Goal: Find specific page/section: Find specific page/section

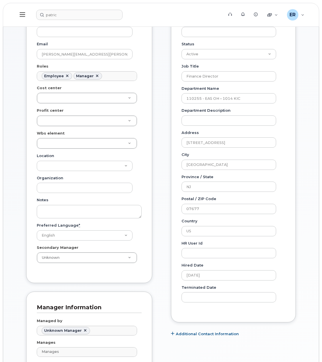
scroll to position [200, 0]
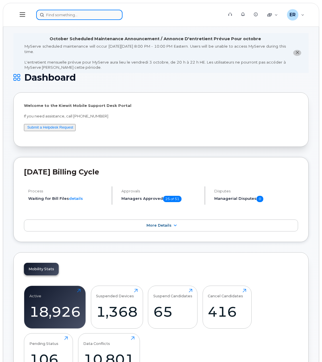
click at [70, 17] on input at bounding box center [79, 15] width 86 height 10
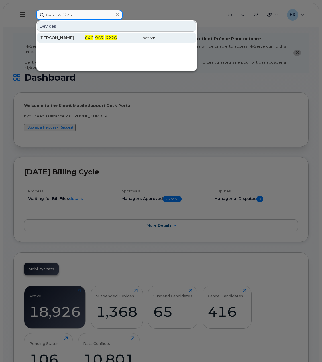
type input "6469576226"
click at [121, 38] on div "active" at bounding box center [136, 38] width 39 height 6
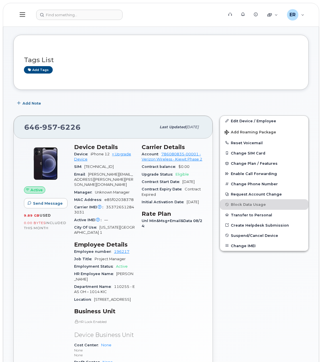
scroll to position [57, 0]
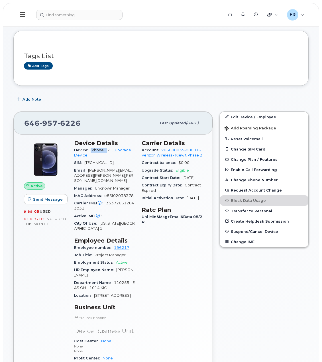
drag, startPoint x: 88, startPoint y: 149, endPoint x: 106, endPoint y: 151, distance: 18.9
click at [106, 151] on div "Device iPhone 12 + Upgrade Device" at bounding box center [104, 153] width 61 height 13
click at [108, 161] on span "[TECHNICAL_ID]" at bounding box center [98, 163] width 29 height 4
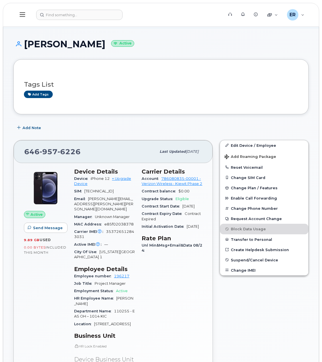
scroll to position [86, 0]
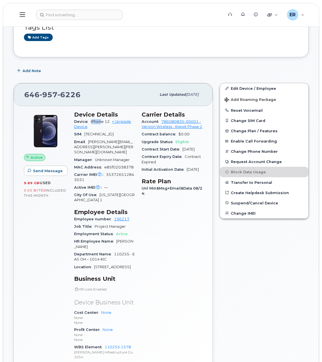
drag, startPoint x: 92, startPoint y: 121, endPoint x: 102, endPoint y: 123, distance: 9.6
click at [102, 123] on div "Device iPhone 12 + Upgrade Device" at bounding box center [104, 124] width 61 height 13
click at [102, 125] on div "Device iPhone 12 + Upgrade Device" at bounding box center [104, 124] width 61 height 13
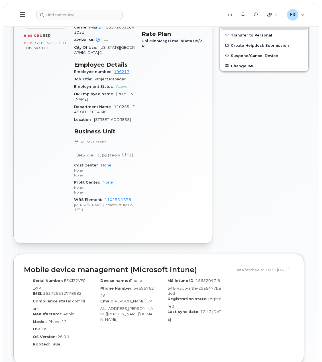
scroll to position [143, 0]
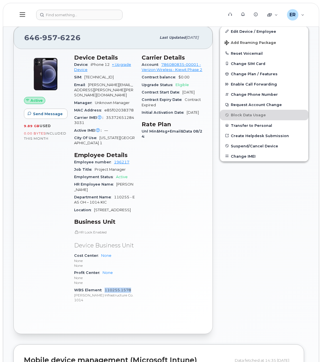
drag, startPoint x: 134, startPoint y: 296, endPoint x: 104, endPoint y: 298, distance: 29.2
click at [104, 297] on div "Device Details Device iPhone 12 + Upgrade Device SIM 89148000010792135634 Email…" at bounding box center [105, 181] width 68 height 261
copy link "110255.1578"
drag, startPoint x: 71, startPoint y: 260, endPoint x: 125, endPoint y: 279, distance: 57.6
click at [125, 279] on div "Device Details Device iPhone 12 + Upgrade Device SIM 89148000010792135634 Email…" at bounding box center [105, 181] width 68 height 261
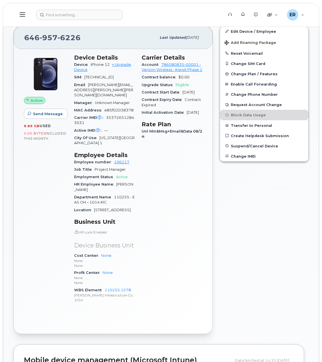
click at [155, 276] on div "Carrier Details Account 786080835-00001 - Verizon Wireless - Kiewit Phase 2 Con…" at bounding box center [172, 181] width 68 height 261
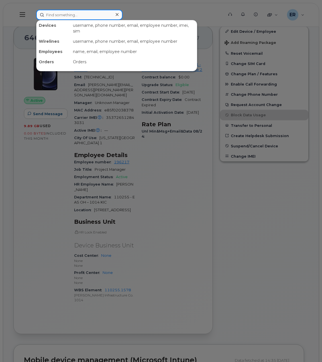
click at [70, 13] on input at bounding box center [79, 15] width 86 height 10
paste input "Victor.Faria <Victor.Faria@kiewit.com>"
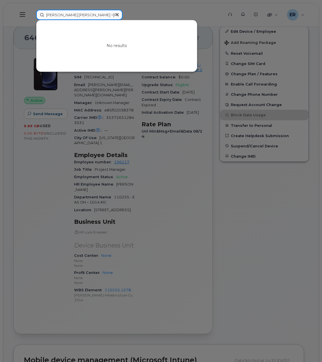
click at [109, 14] on input "Victor.Faria <Victor.Faria@kiewit.com>" at bounding box center [79, 15] width 86 height 10
click at [58, 15] on input "Victor.Faria" at bounding box center [79, 15] width 86 height 10
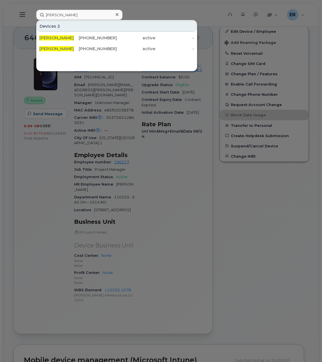
click at [202, 175] on div at bounding box center [161, 181] width 322 height 362
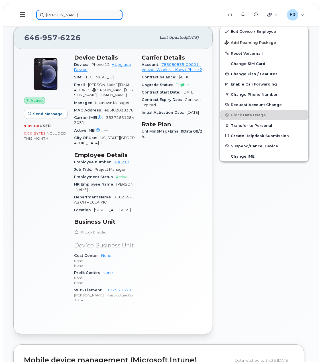
click at [68, 17] on input "Victor Faria" at bounding box center [79, 15] width 86 height 10
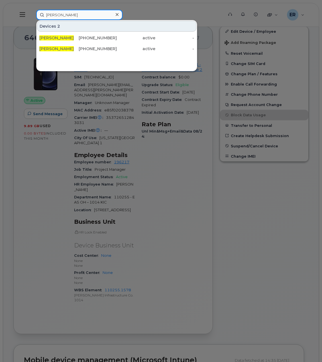
drag, startPoint x: 71, startPoint y: 16, endPoint x: 7, endPoint y: 22, distance: 64.5
click at [32, 20] on div "Victor Faria Devices 2 VICTOR FARIA 201-527-7719 active - Victor Faria 913-991-…" at bounding box center [128, 15] width 193 height 10
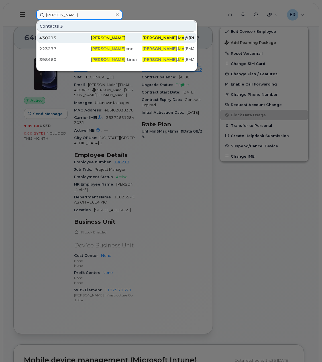
type input "kenny ma"
click at [124, 38] on div "[PERSON_NAME]" at bounding box center [117, 38] width 52 height 6
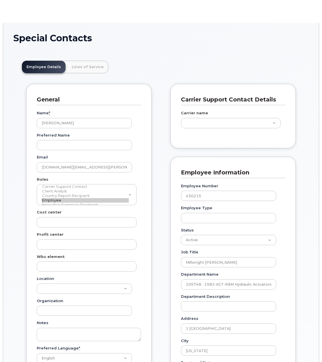
scroll to position [18, 0]
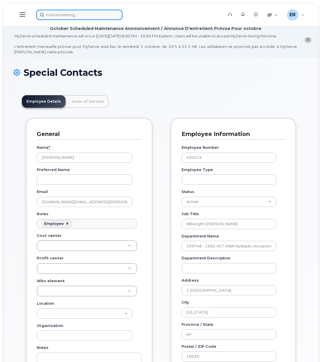
click at [76, 11] on input at bounding box center [79, 15] width 86 height 10
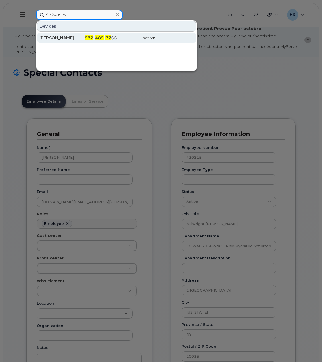
type input "97248977"
click at [86, 40] on div "972 - 489 - 77 55" at bounding box center [97, 38] width 39 height 6
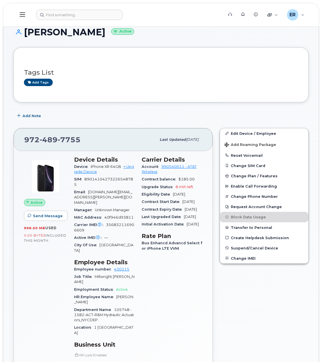
scroll to position [57, 0]
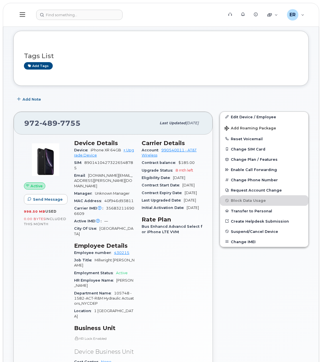
drag, startPoint x: 146, startPoint y: 121, endPoint x: 206, endPoint y: 123, distance: 60.0
click at [206, 123] on div "[PHONE_NUMBER] Last updated [DATE]" at bounding box center [113, 123] width 199 height 23
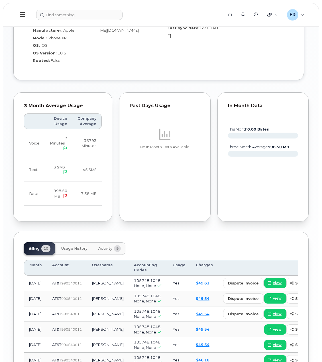
scroll to position [571, 0]
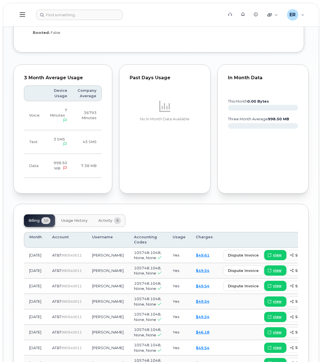
drag, startPoint x: 41, startPoint y: 237, endPoint x: 26, endPoint y: 230, distance: 15.8
click at [26, 248] on td "[DATE]" at bounding box center [35, 255] width 23 height 15
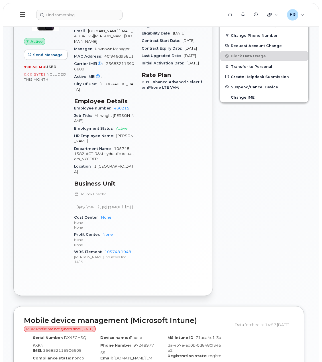
scroll to position [314, 0]
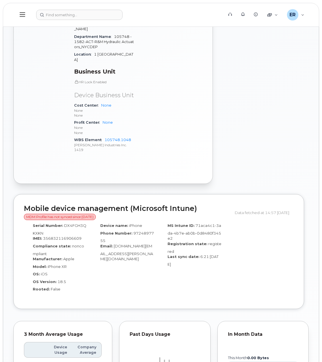
click at [272, 113] on div "Edit Device / Employee Add Roaming Package Reset Voicemail Change SIM Card Chan…" at bounding box center [265, 19] width 96 height 336
click at [225, 101] on div "Edit Device / Employee Add Roaming Package Reset Voicemail Change SIM Card Chan…" at bounding box center [265, 19] width 96 height 336
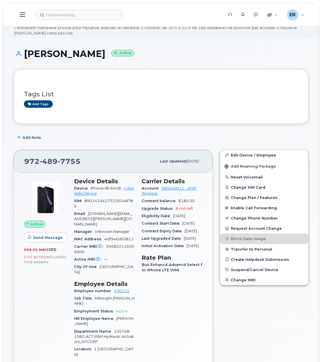
scroll to position [0, 0]
